Goal: Check status: Check status

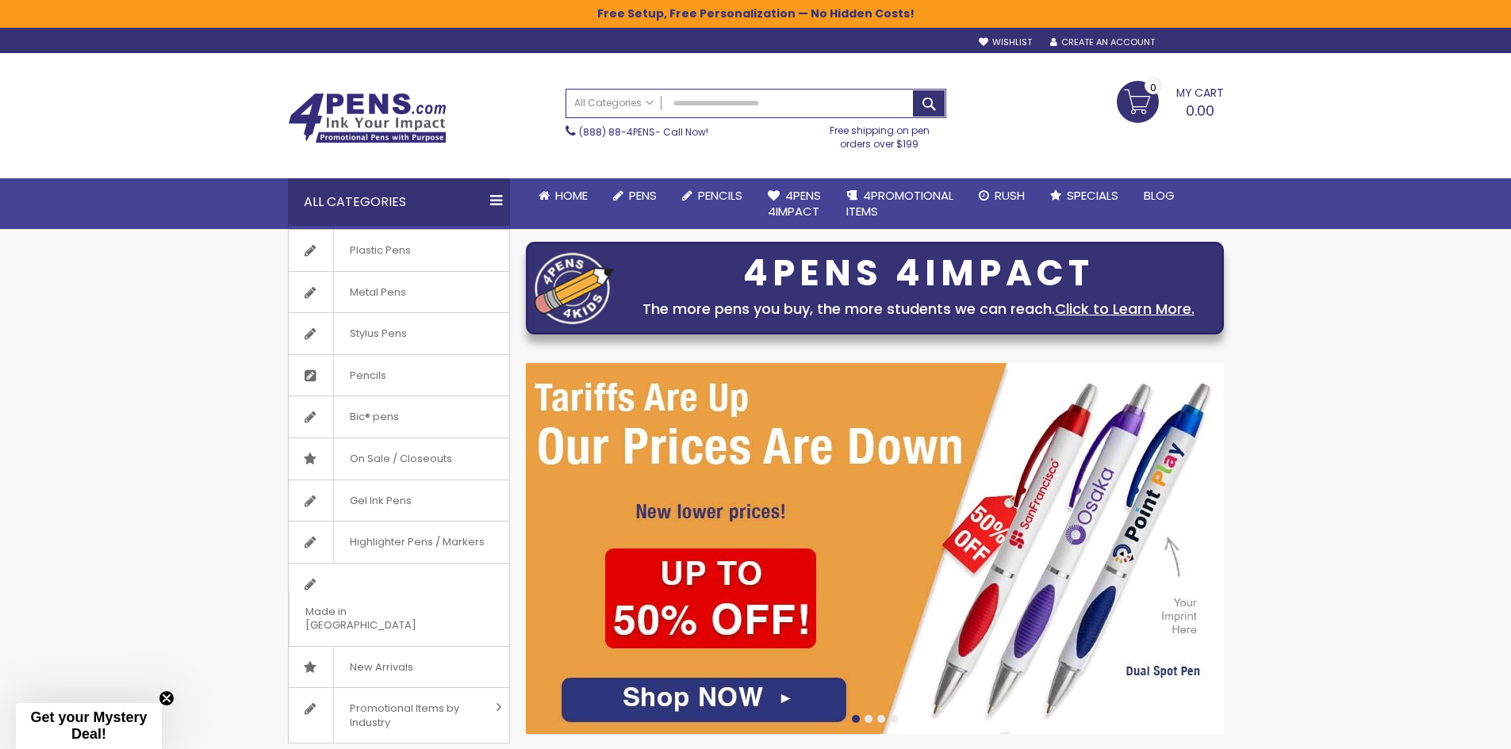
click at [1209, 43] on div "Sign In" at bounding box center [1197, 43] width 52 height 12
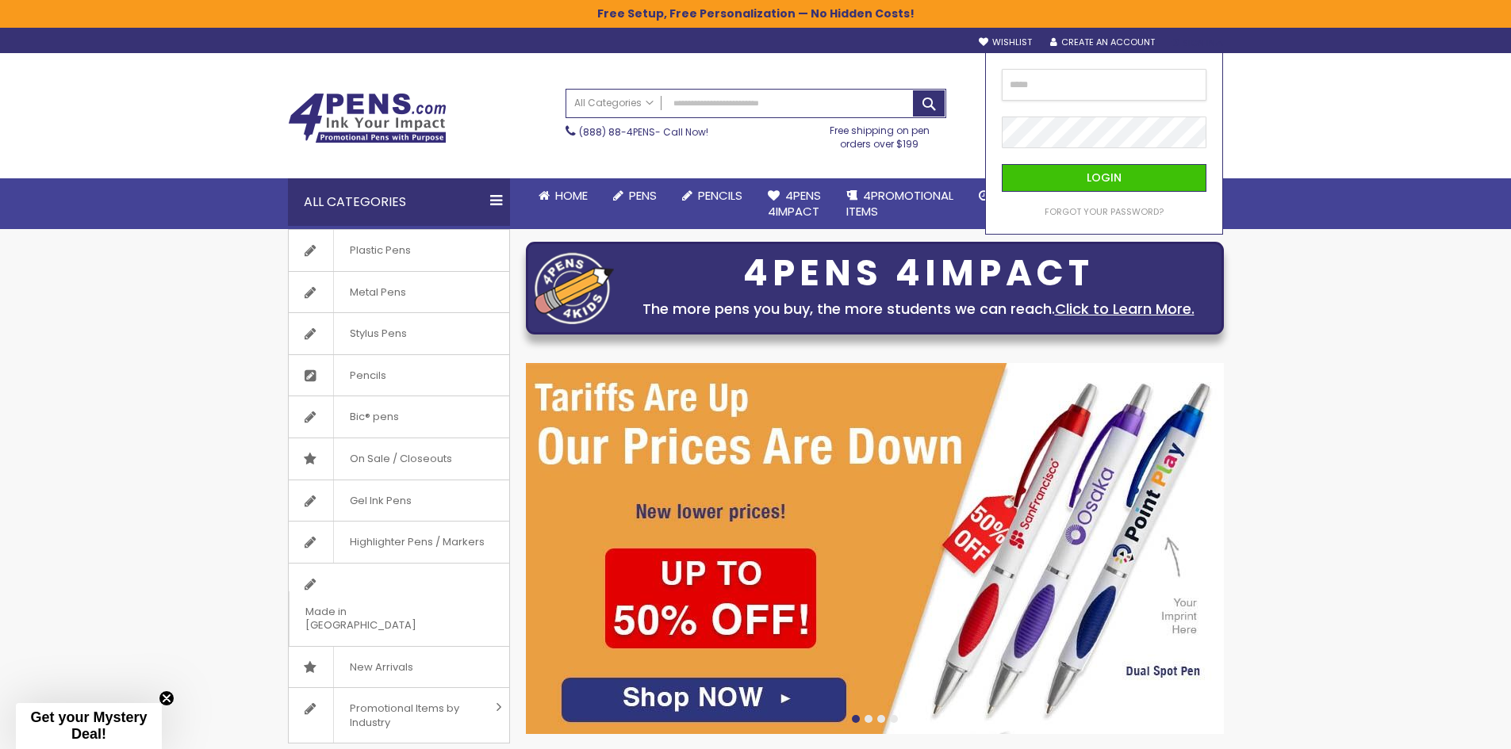
click at [1120, 82] on input "email" at bounding box center [1104, 85] width 205 height 32
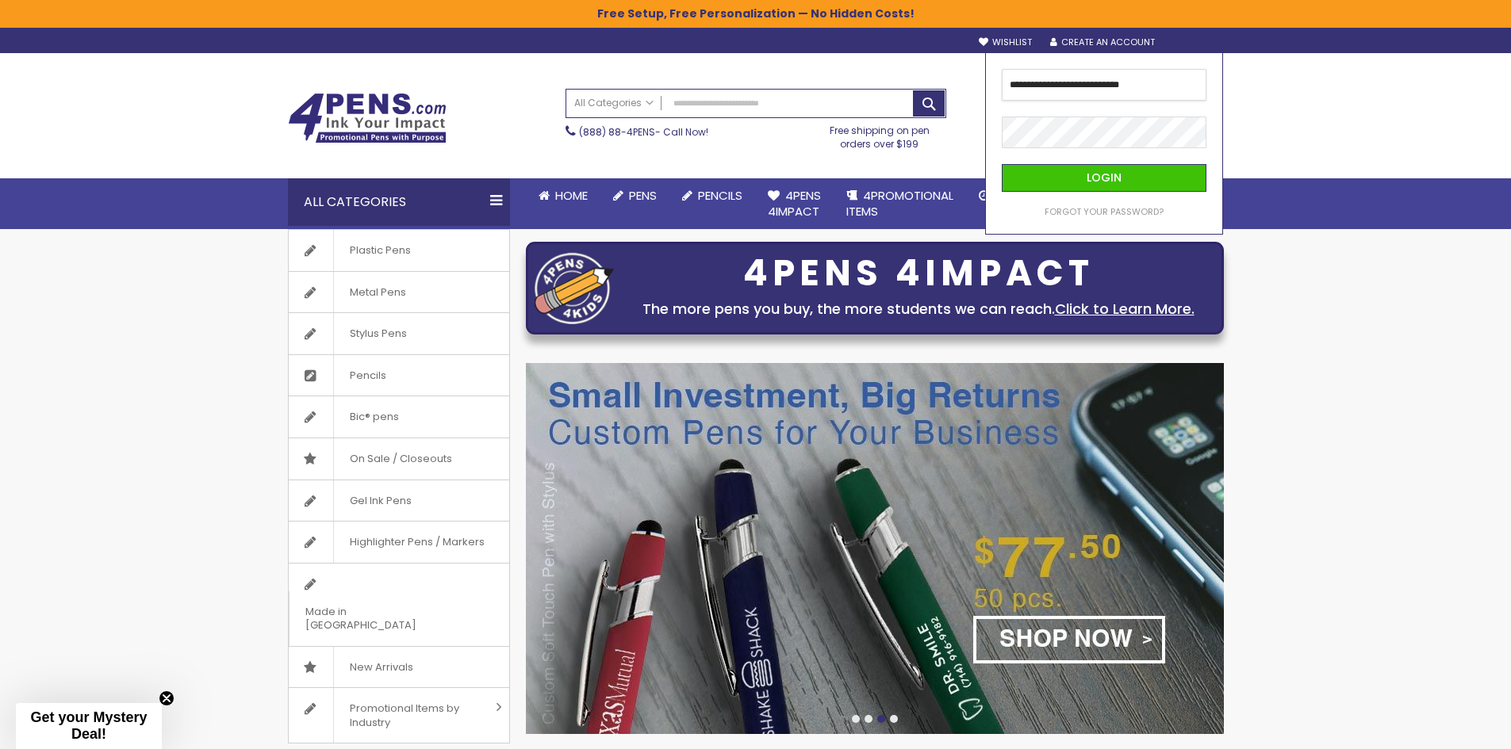
type input "**********"
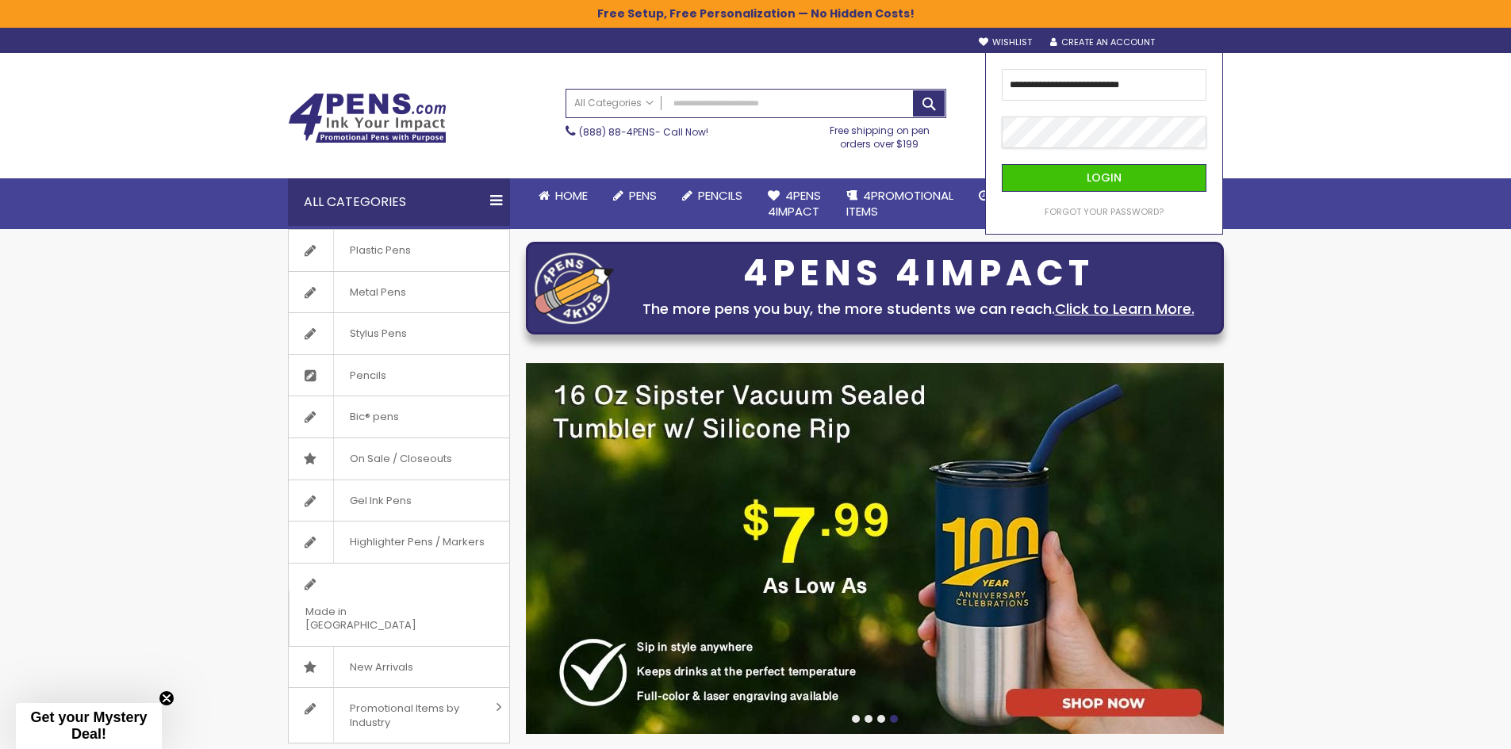
click at [1002, 164] on button "Login" at bounding box center [1104, 178] width 205 height 28
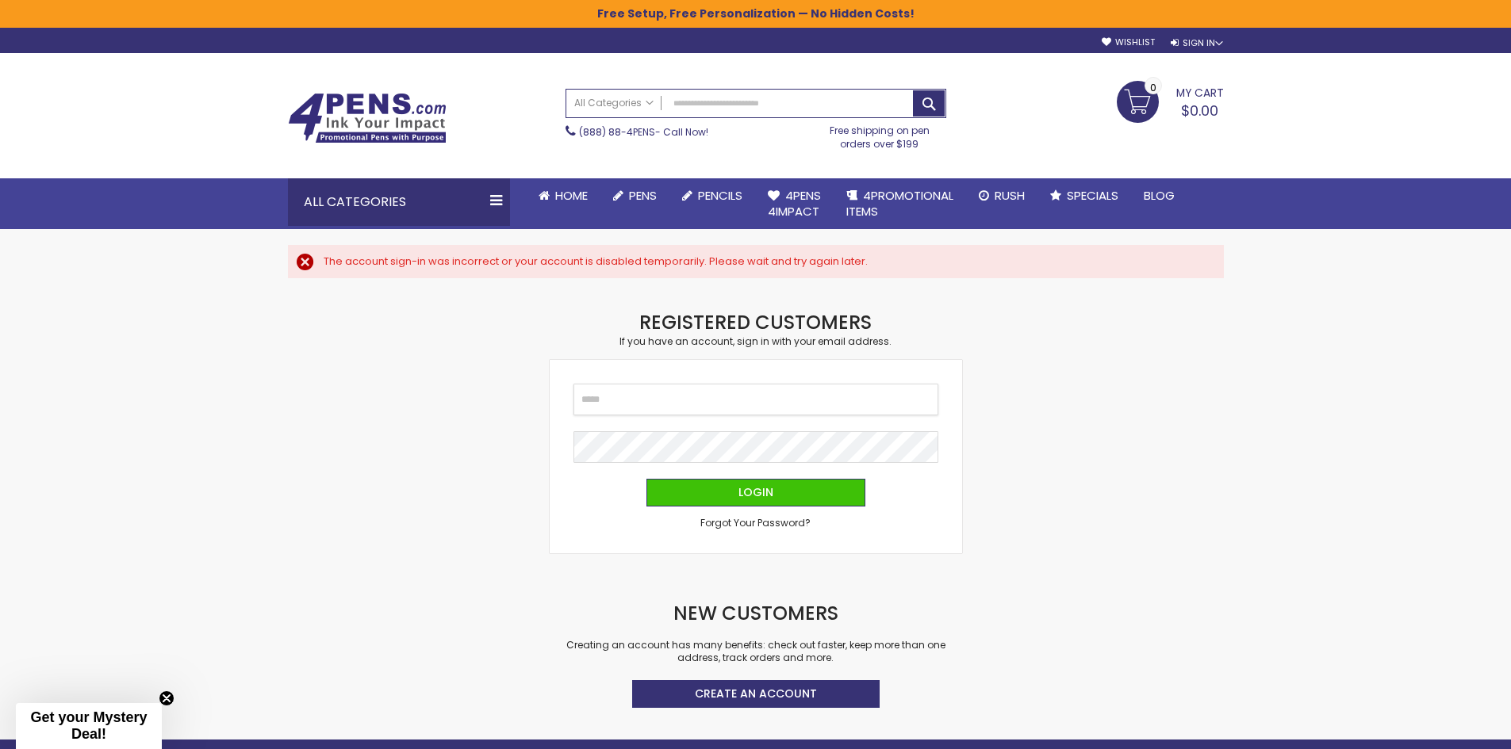
click at [618, 404] on input "Email" at bounding box center [755, 400] width 365 height 32
type input "**********"
click at [716, 503] on button "Login" at bounding box center [755, 493] width 219 height 28
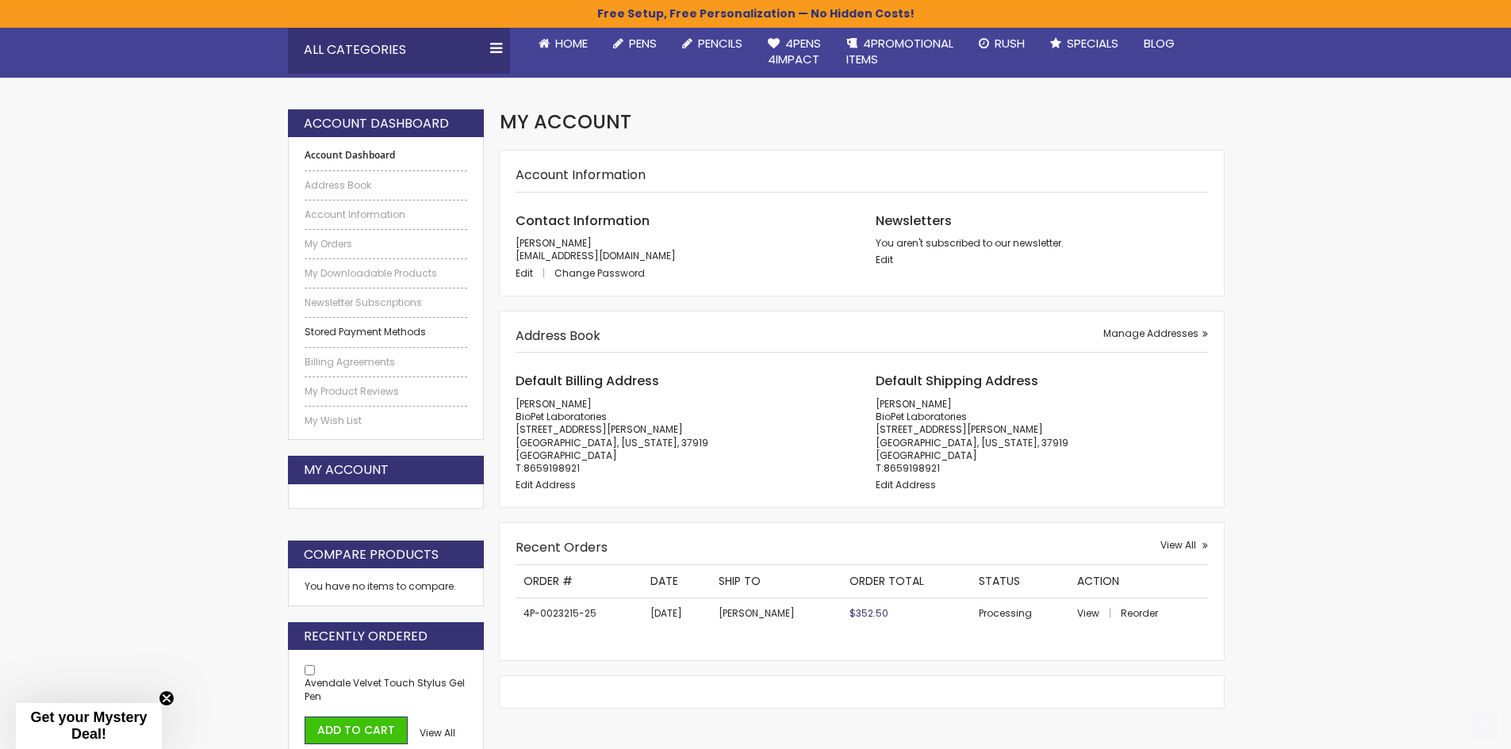
scroll to position [159, 0]
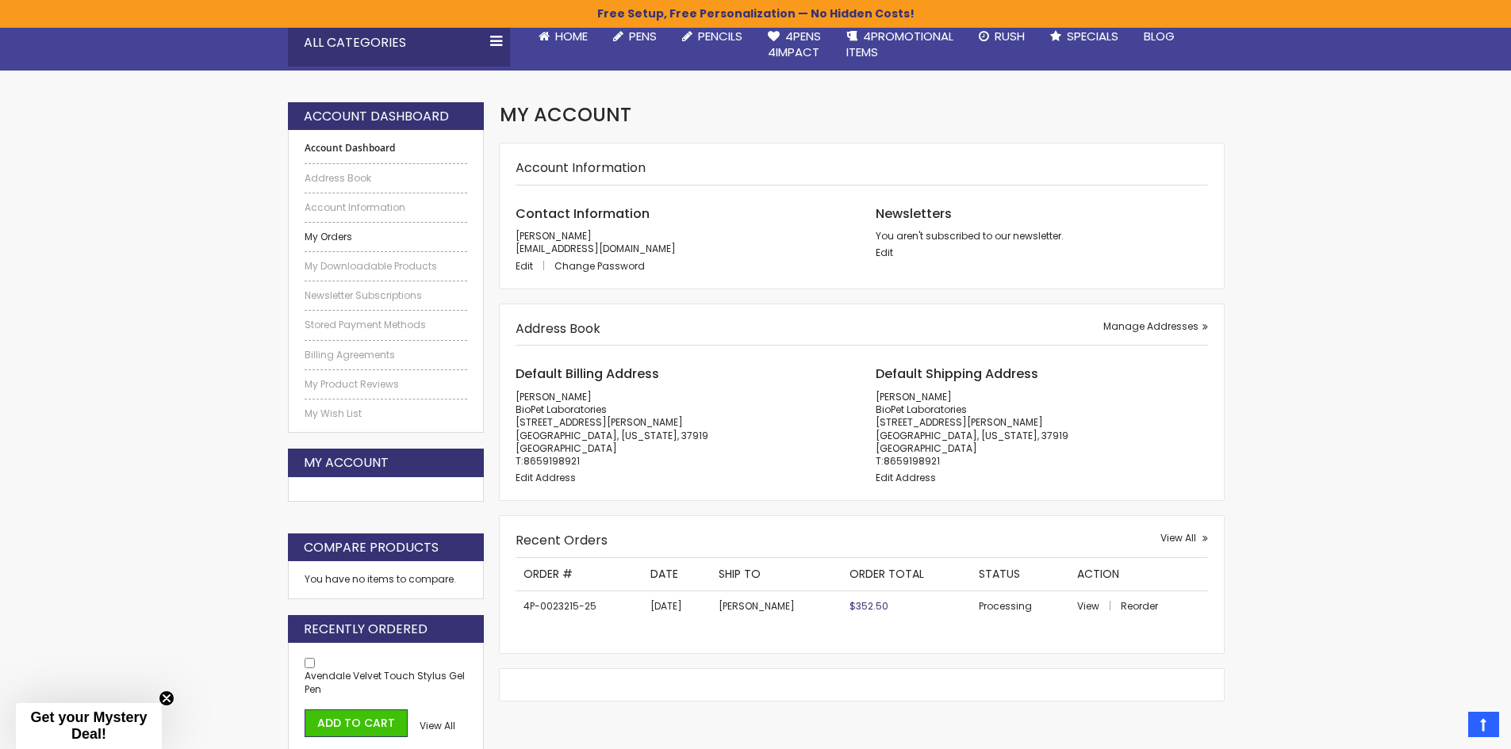
click at [330, 234] on link "My Orders" at bounding box center [386, 237] width 163 height 13
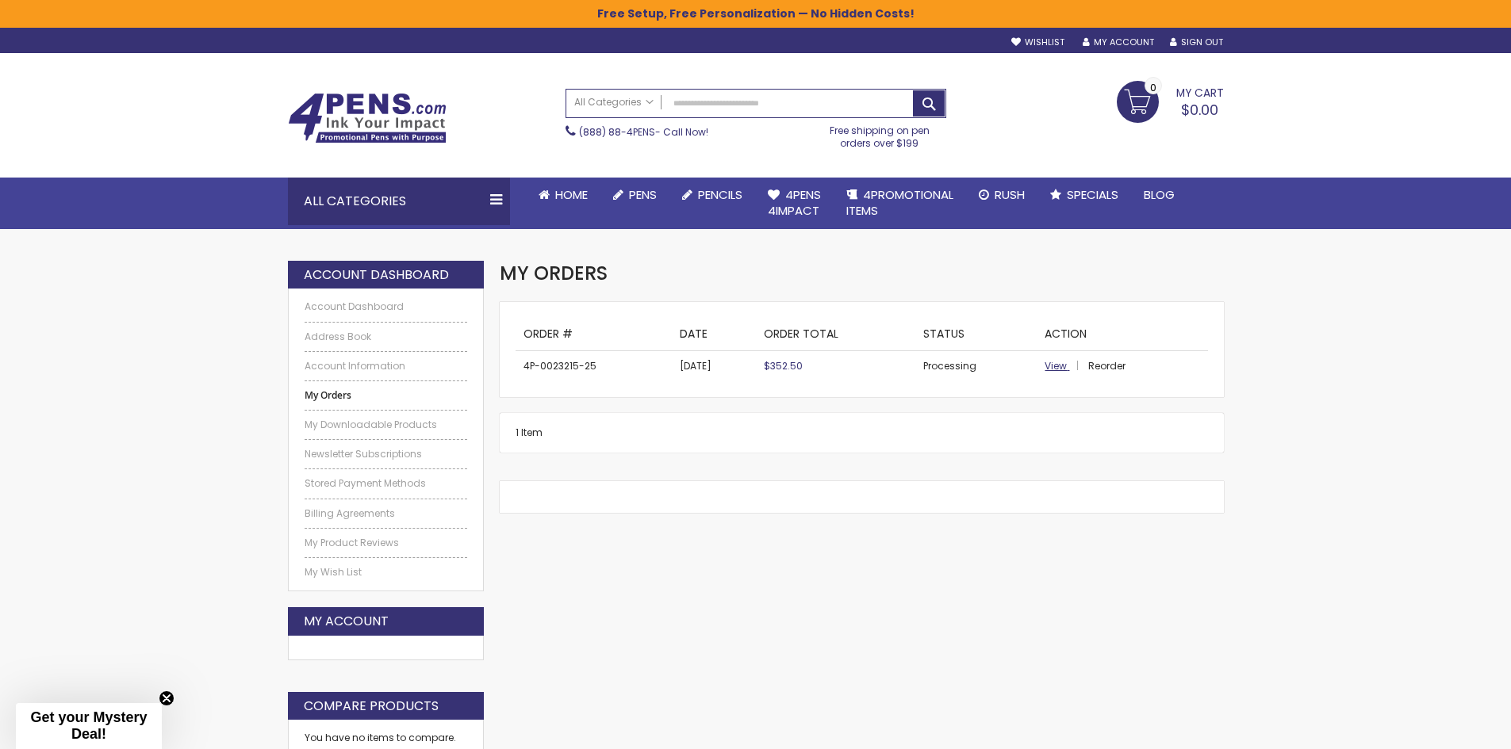
click at [1061, 368] on span "View" at bounding box center [1055, 365] width 22 height 13
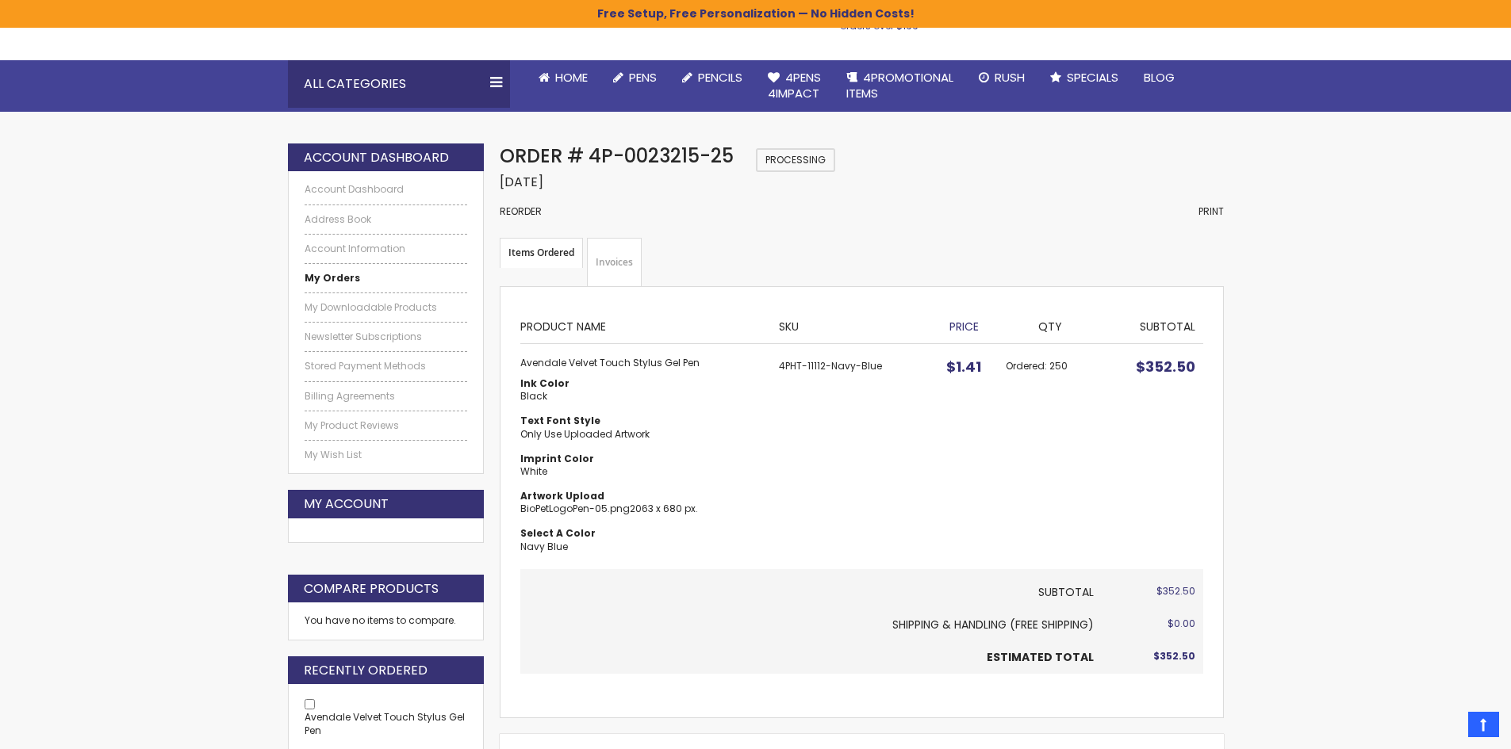
scroll to position [79, 0]
